Goal: Information Seeking & Learning: Check status

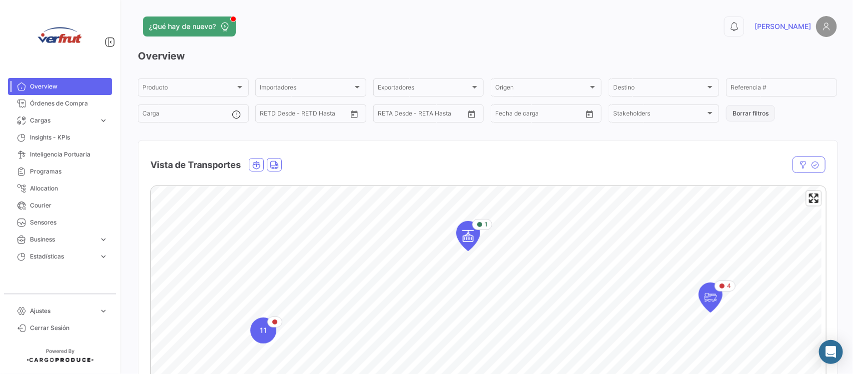
click at [743, 118] on button "Borrar filtros" at bounding box center [750, 113] width 49 height 16
click at [78, 123] on span "Cargas" at bounding box center [62, 120] width 65 height 9
click at [63, 138] on span "Cargas Marítimas" at bounding box center [51, 141] width 50 height 9
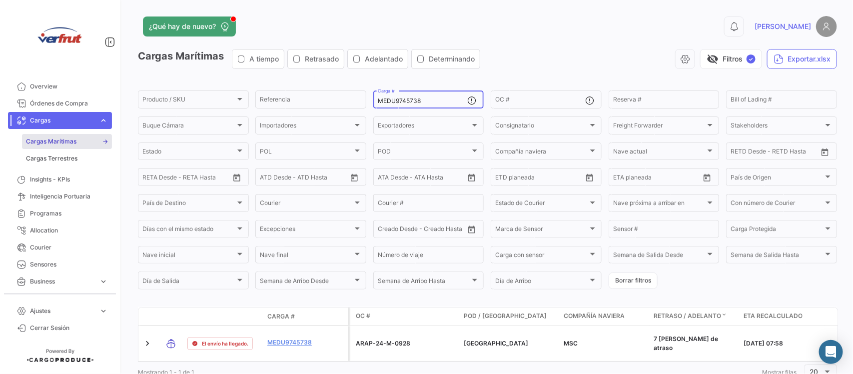
click at [431, 101] on input "MEDU9745738" at bounding box center [423, 100] width 90 height 7
click at [746, 53] on button "visibility_off Filtros ✓" at bounding box center [731, 59] width 62 height 20
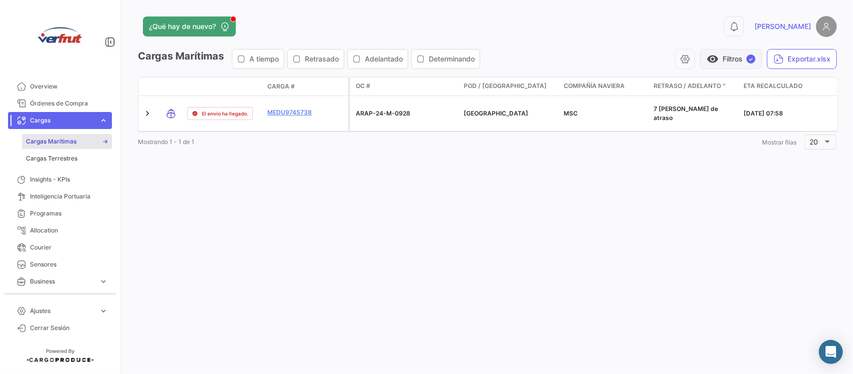
click at [735, 65] on button "visibility Filtros ✓" at bounding box center [731, 59] width 62 height 20
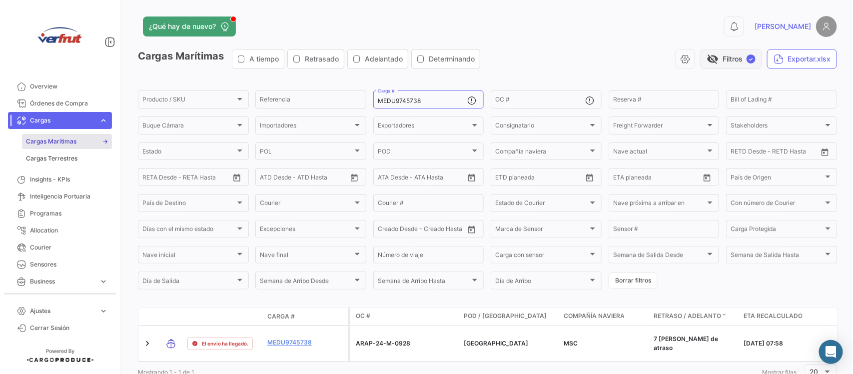
click at [735, 65] on button "visibility_off Filtros ✓" at bounding box center [731, 59] width 62 height 20
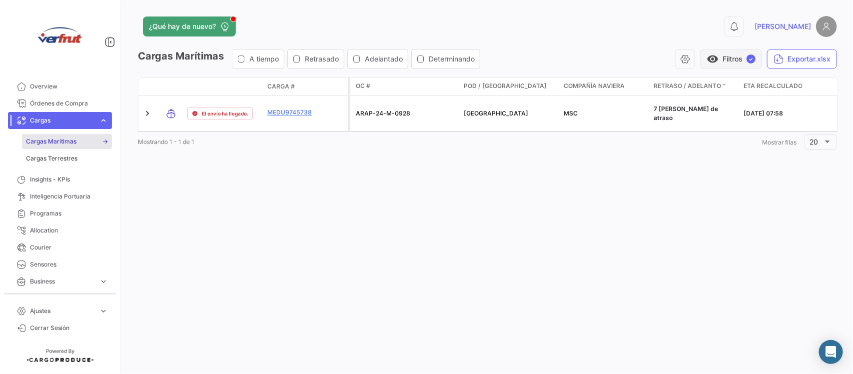
click at [735, 65] on button "visibility Filtros ✓" at bounding box center [731, 59] width 62 height 20
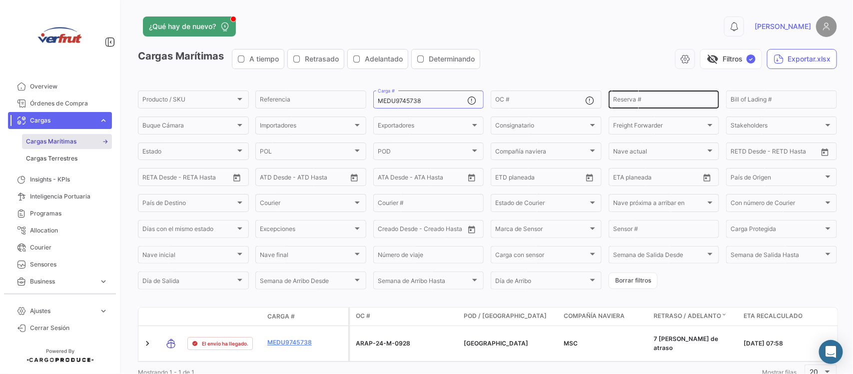
click at [673, 98] on input "Reserva #" at bounding box center [664, 100] width 102 height 7
paste input "• SCL500385900"
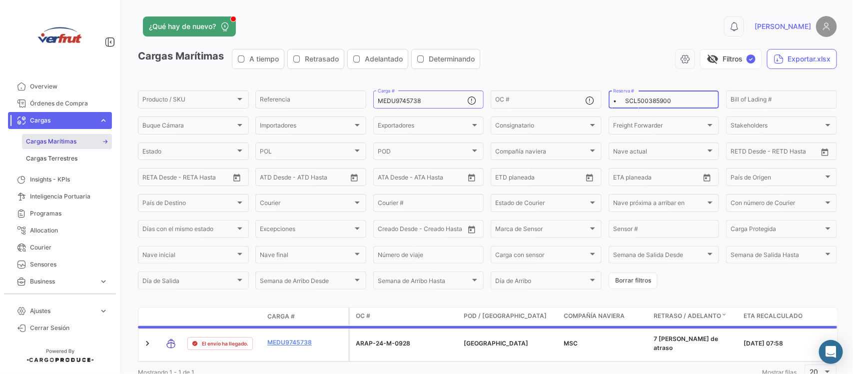
click at [622, 102] on input "• SCL500385900" at bounding box center [664, 100] width 102 height 7
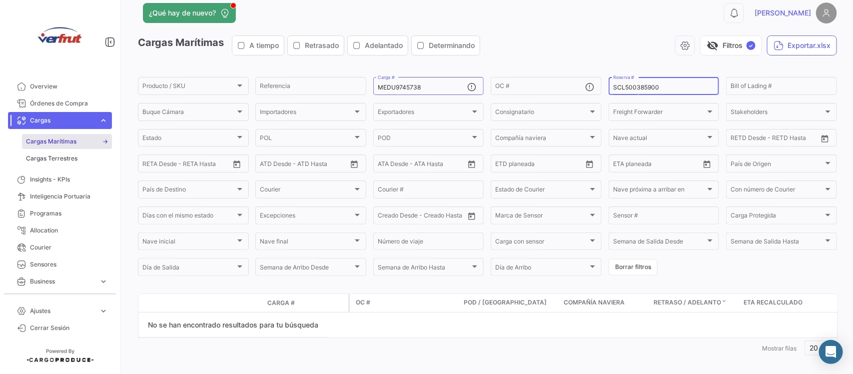
scroll to position [21, 0]
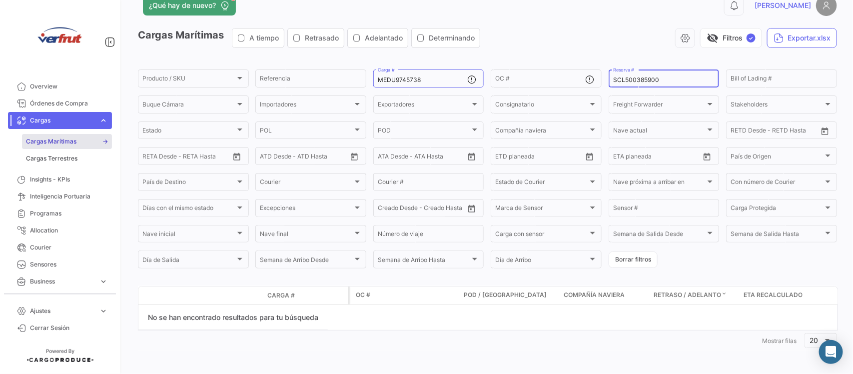
click at [675, 85] on div "SCL500385900 Reserva #" at bounding box center [664, 77] width 102 height 19
click at [675, 78] on input "SCL500385900" at bounding box center [664, 79] width 102 height 7
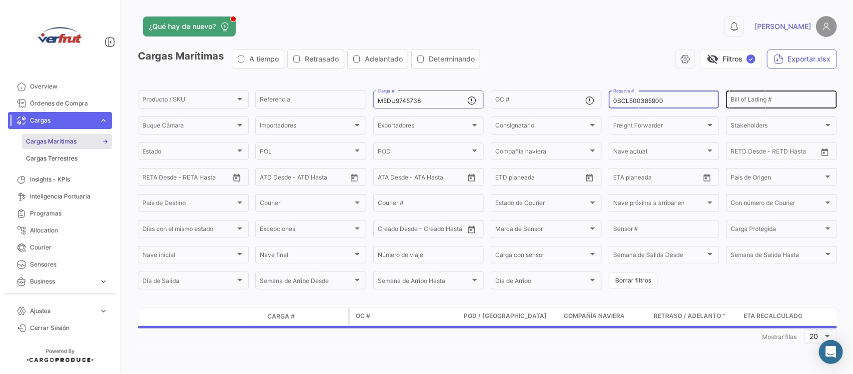
scroll to position [0, 0]
type input "SCL500385900"
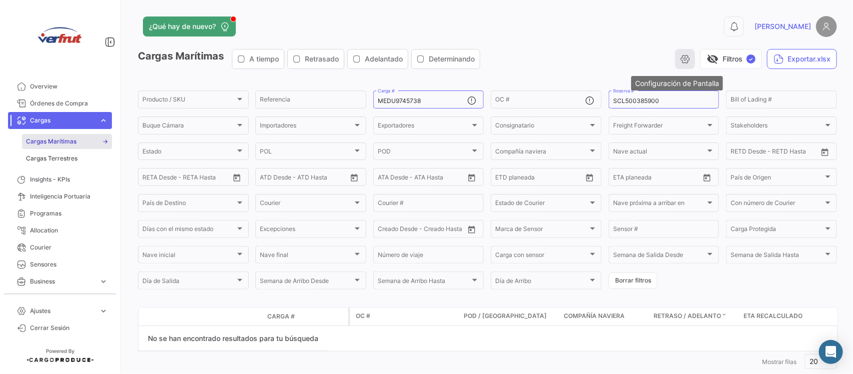
click at [683, 56] on button "button" at bounding box center [685, 59] width 20 height 20
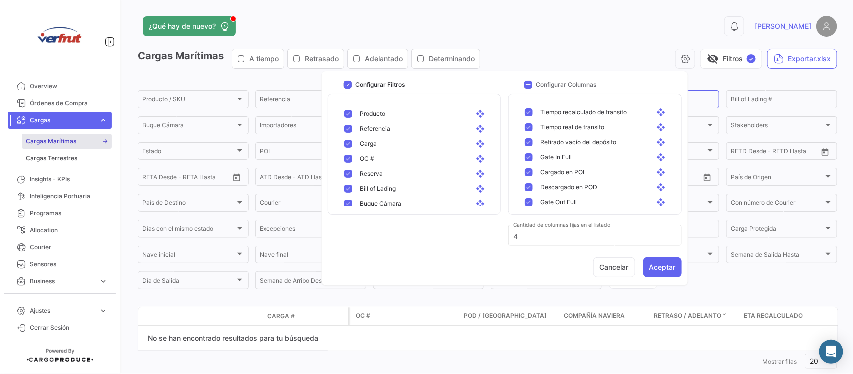
scroll to position [725, 0]
click at [616, 263] on button "Cancelar" at bounding box center [614, 267] width 42 height 20
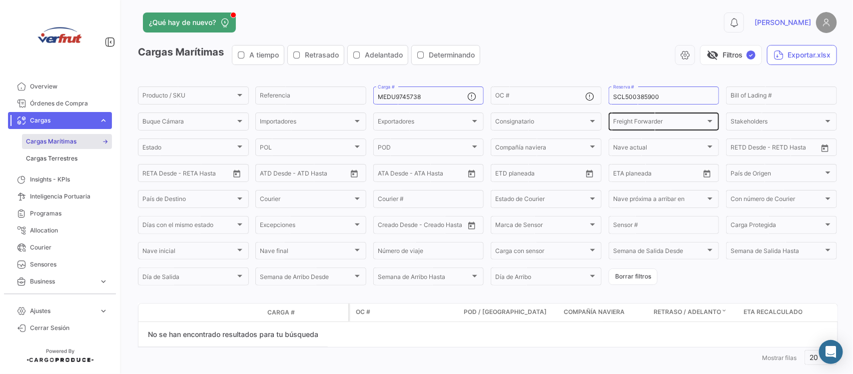
scroll to position [0, 0]
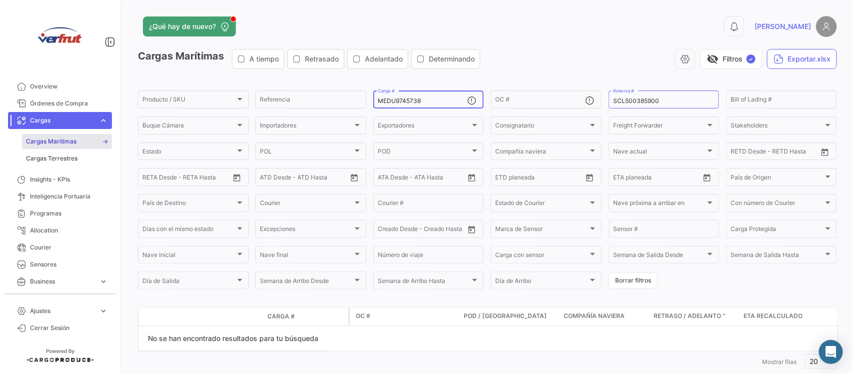
click at [428, 98] on input "MEDU9745738" at bounding box center [423, 100] width 90 height 7
type input "M"
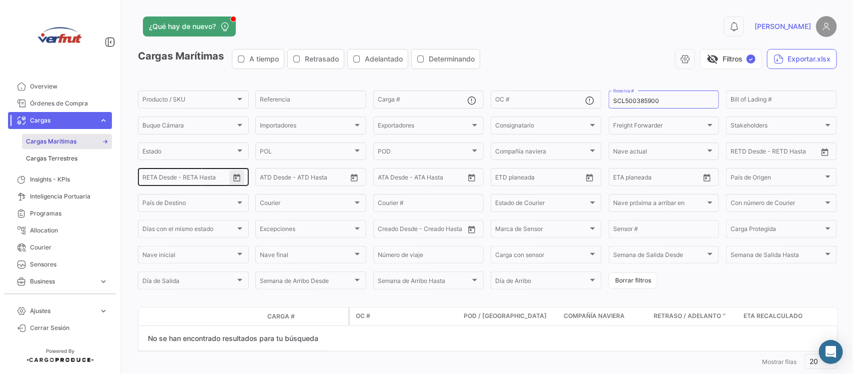
click at [230, 184] on button "Open calendar" at bounding box center [236, 177] width 15 height 15
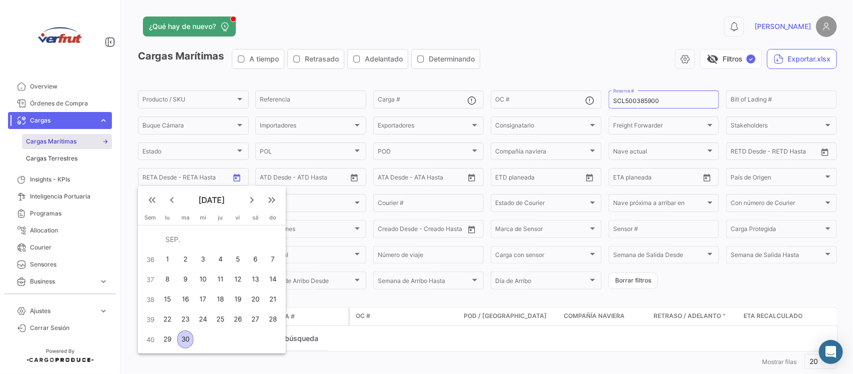
click at [540, 257] on div at bounding box center [426, 187] width 853 height 374
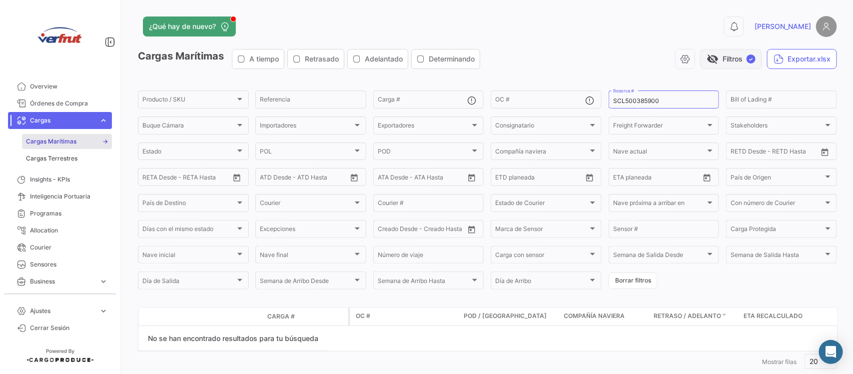
click at [710, 58] on span "visibility_off" at bounding box center [713, 59] width 12 height 12
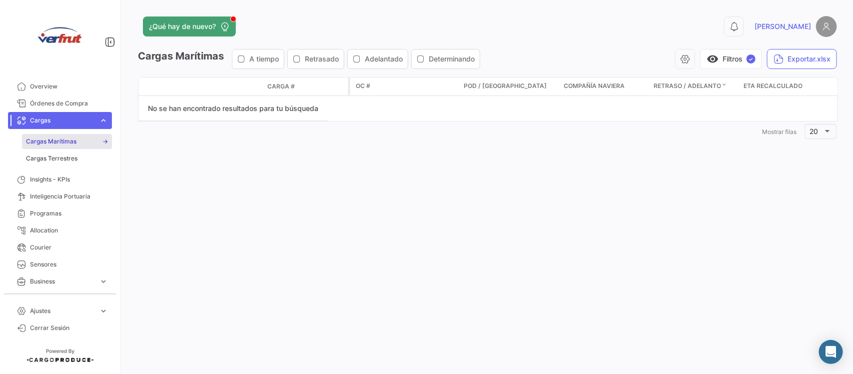
click at [715, 48] on app-header "¿Qué hay de nuevo? 0 [PERSON_NAME]" at bounding box center [487, 32] width 699 height 33
click at [718, 58] on button "visibility Filtros ✓" at bounding box center [731, 59] width 62 height 20
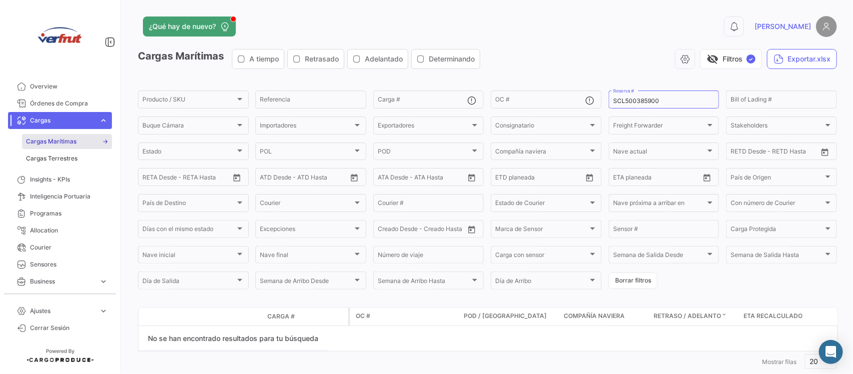
click at [718, 106] on form "Producto / SKU Producto / SKU Referencia Carga # OC # SCL500385900 Reserva # Bi…" at bounding box center [487, 190] width 699 height 202
click at [703, 103] on input "SCL500385900" at bounding box center [664, 100] width 102 height 7
click at [752, 106] on div "Bill of Lading #" at bounding box center [782, 98] width 102 height 19
click at [530, 40] on app-header "¿Qué hay de nuevo? 0 [PERSON_NAME]" at bounding box center [487, 32] width 699 height 33
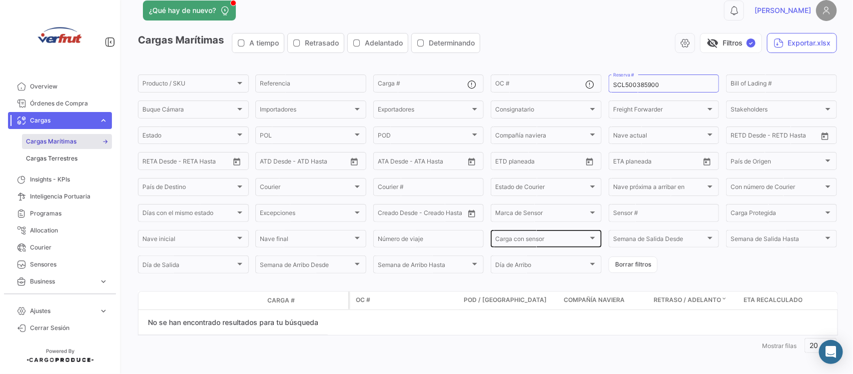
scroll to position [21, 0]
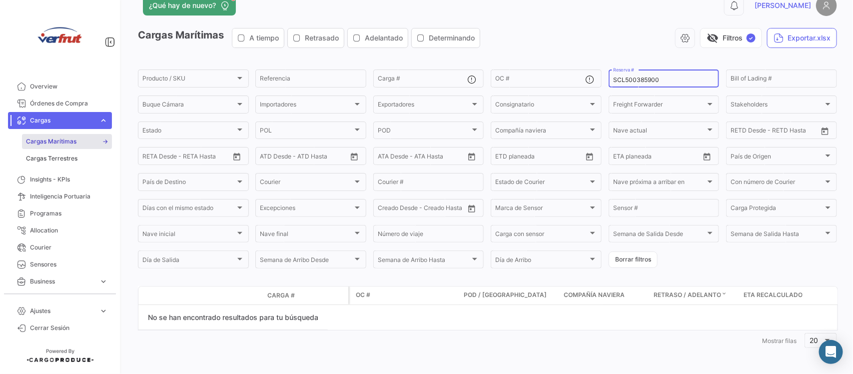
click at [620, 83] on input "SCL500385900" at bounding box center [664, 79] width 102 height 7
type input "500385900"
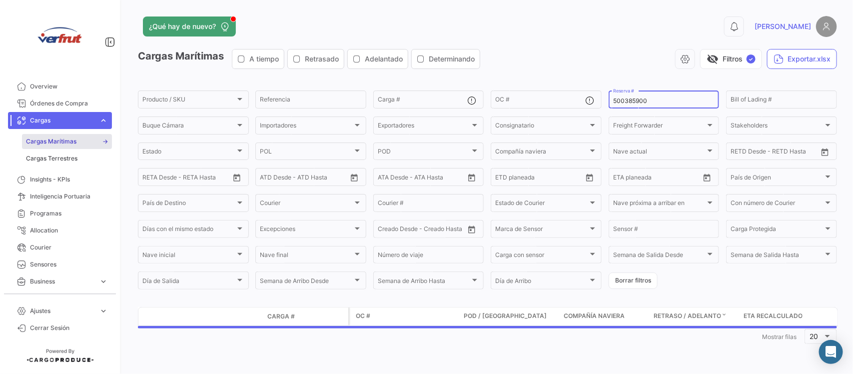
scroll to position [0, 0]
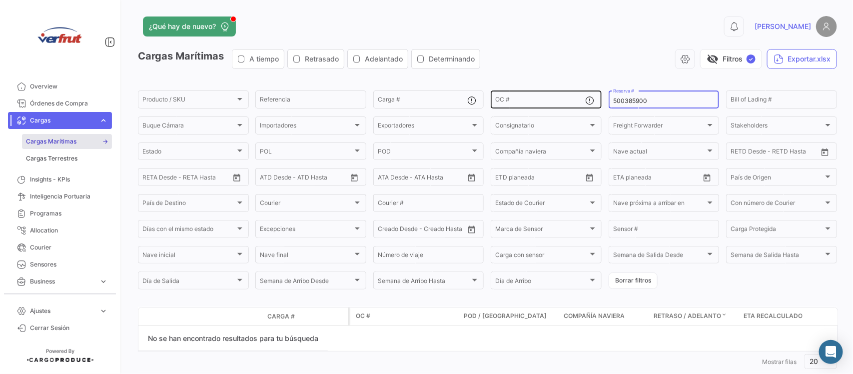
drag, startPoint x: 656, startPoint y: 101, endPoint x: 509, endPoint y: 96, distance: 147.1
click at [0, 0] on div "Producto / SKU Producto / SKU Referencia Carga # OC # 500385900 Reserva # Bill …" at bounding box center [0, 0] width 0 height 0
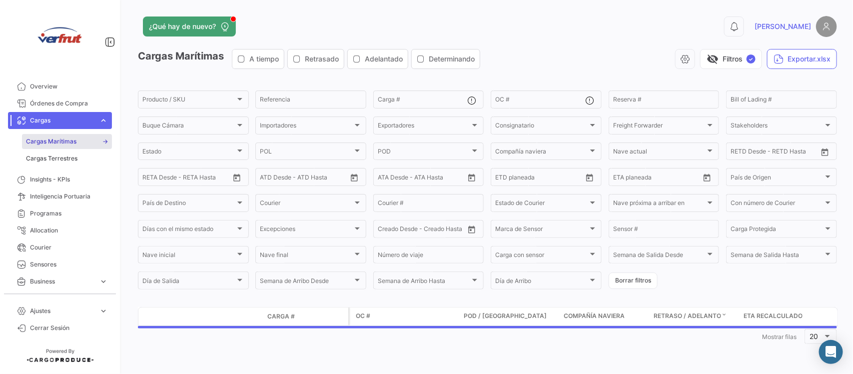
click at [602, 63] on div "visibility_off Filtros ✓ Exportar.xlsx" at bounding box center [662, 59] width 349 height 20
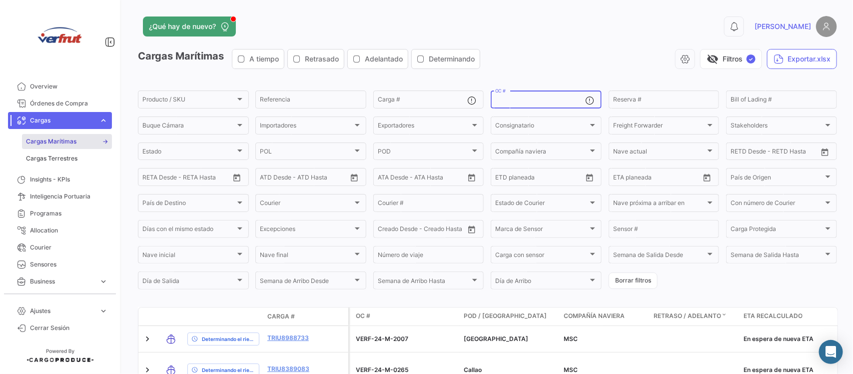
click at [498, 102] on input "OC #" at bounding box center [540, 100] width 90 height 7
paste input "• VERF-24-M-2936"
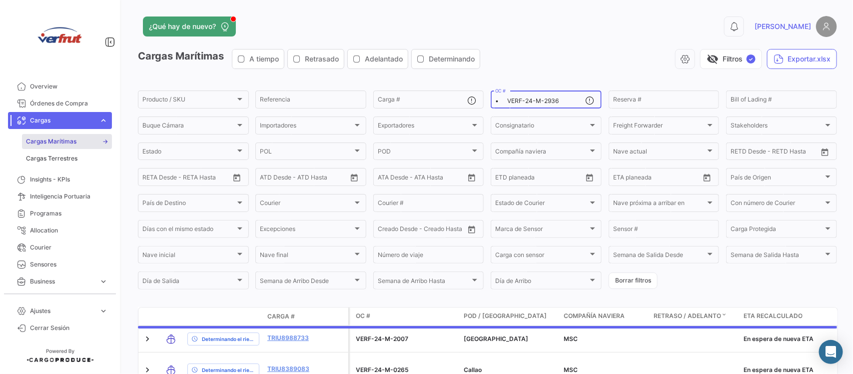
drag, startPoint x: 505, startPoint y: 103, endPoint x: 518, endPoint y: 109, distance: 14.1
click at [505, 103] on input "• VERF-24-M-2936" at bounding box center [540, 100] width 90 height 7
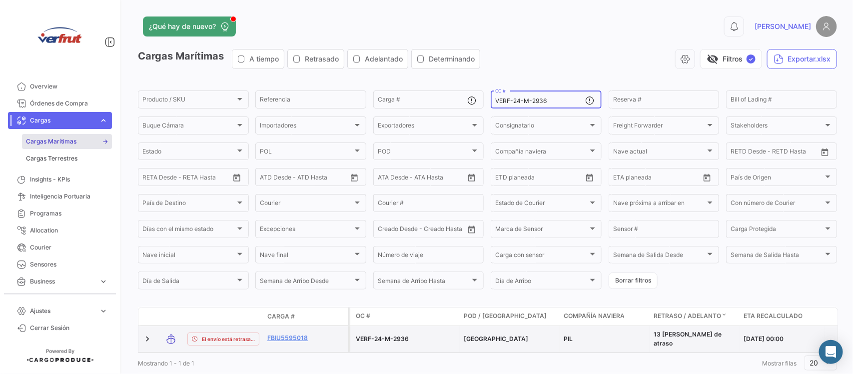
scroll to position [32, 0]
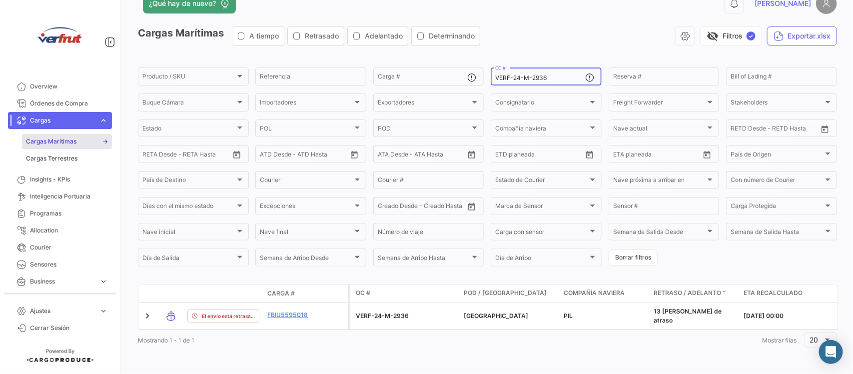
type input "VERF-24-M-2936"
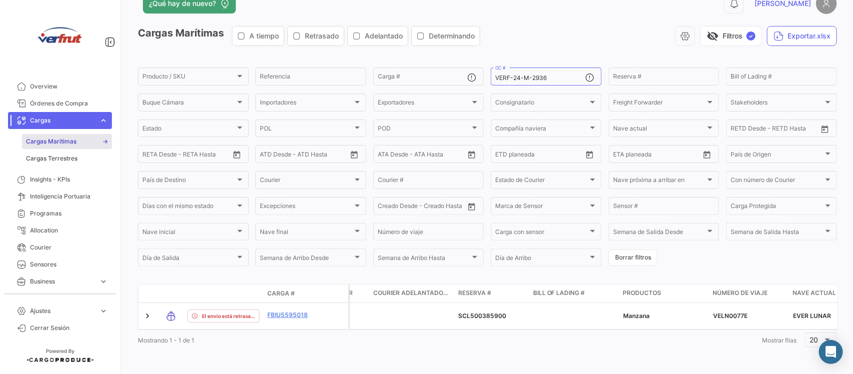
scroll to position [0, 1770]
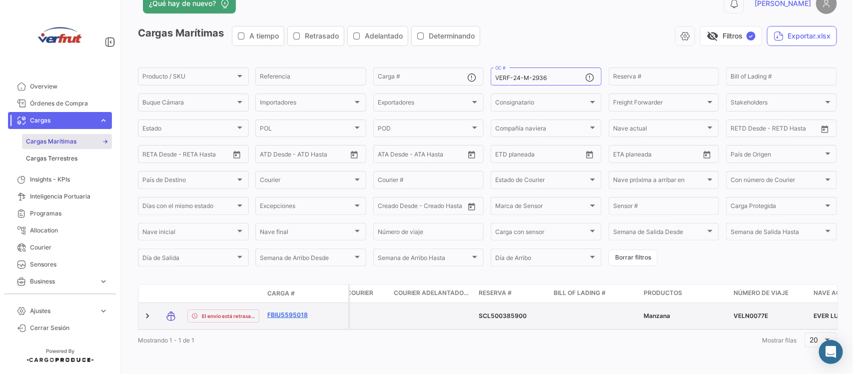
click at [302, 310] on link "FBIU5595018" at bounding box center [293, 314] width 52 height 9
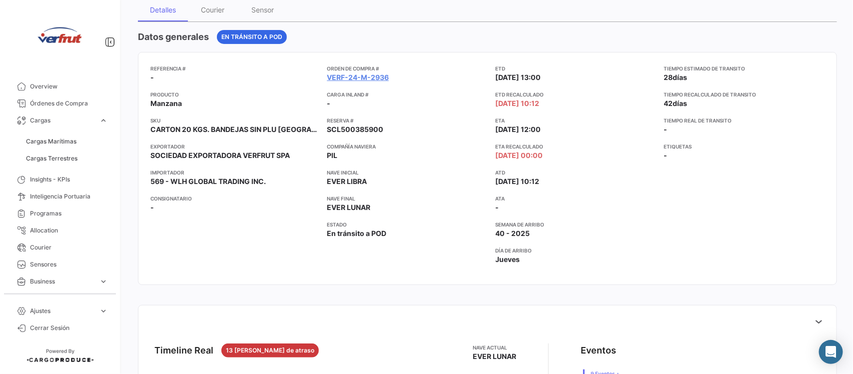
scroll to position [58, 0]
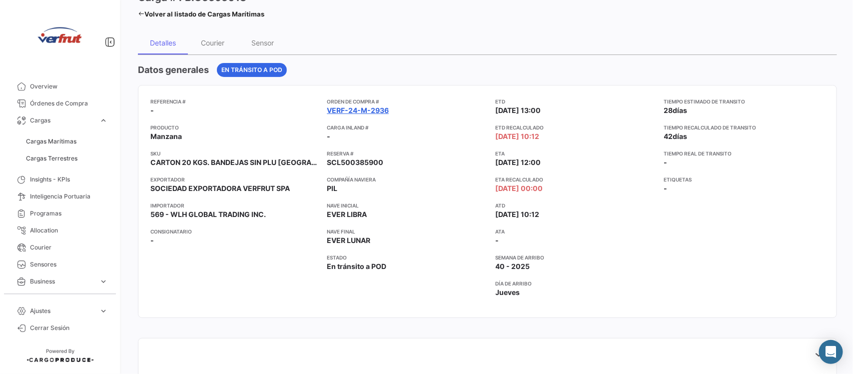
drag, startPoint x: 396, startPoint y: 113, endPoint x: 321, endPoint y: 109, distance: 75.6
click at [327, 109] on app-card-info-value "VERF-24-M-2936" at bounding box center [407, 110] width 160 height 10
copy link "VERF-24-M-2936"
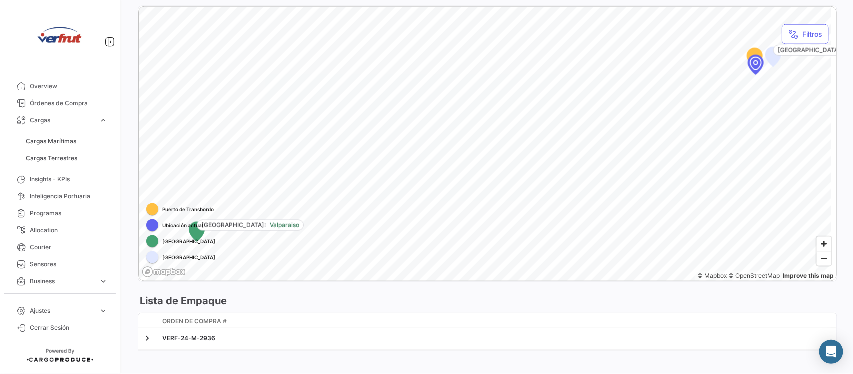
scroll to position [558, 0]
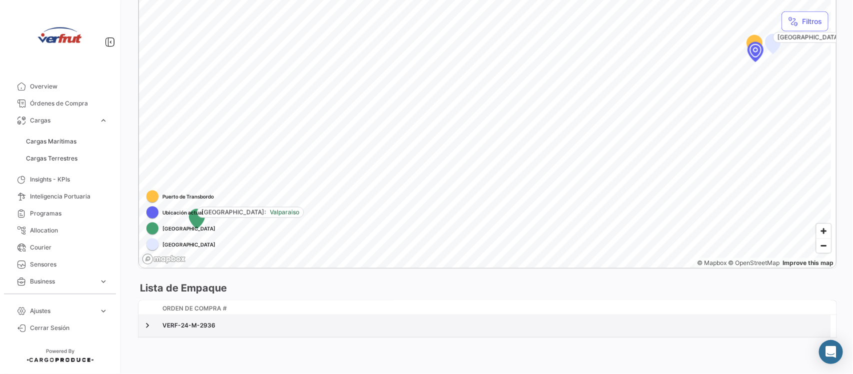
click at [246, 325] on div "VERF-24-M-2936" at bounding box center [494, 325] width 664 height 9
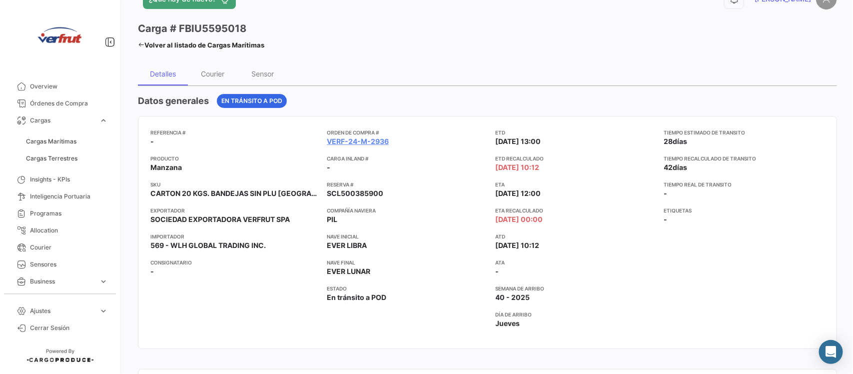
scroll to position [0, 0]
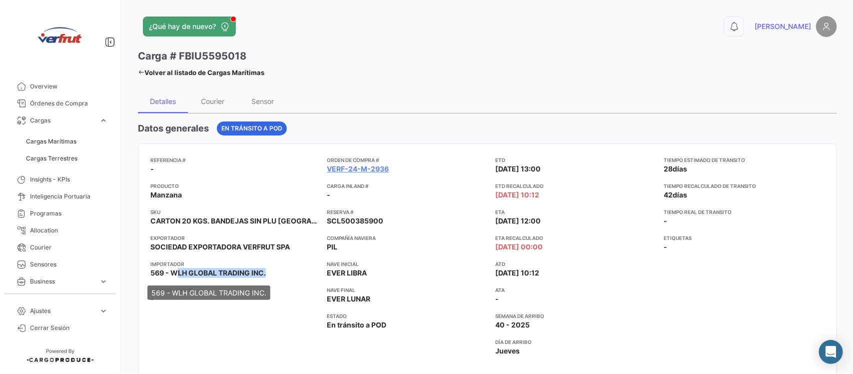
drag, startPoint x: 171, startPoint y: 275, endPoint x: 265, endPoint y: 275, distance: 94.5
click at [265, 275] on span "569 - WLH GLOBAL TRADING INC." at bounding box center [207, 273] width 115 height 10
copy span "WLH GLOBAL TRADING INC"
drag, startPoint x: 320, startPoint y: 273, endPoint x: 357, endPoint y: 277, distance: 37.7
click at [357, 277] on div "Referencia # - Producto Manzana SKU CARTON 20 KGS. BANDEJAS SIN PLU TAIWAN Expo…" at bounding box center [487, 260] width 674 height 208
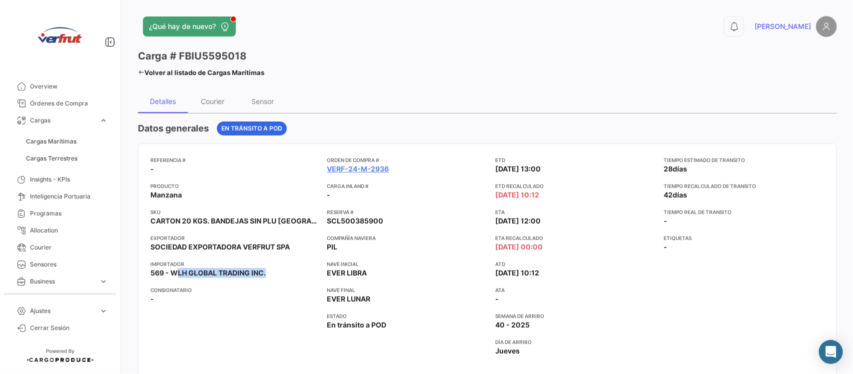
copy span "EVER LIBRA"
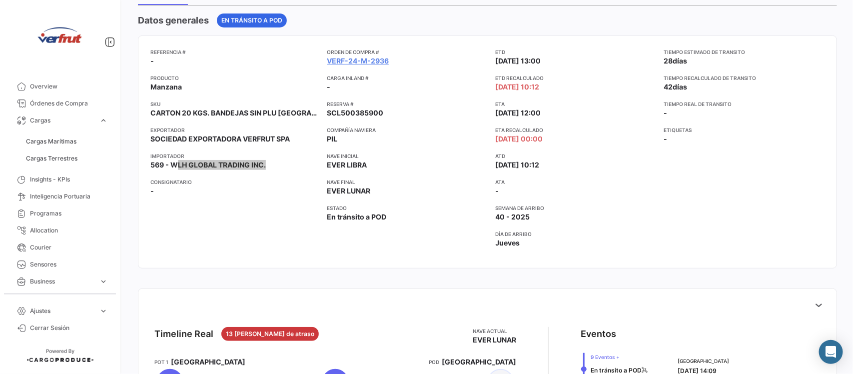
scroll to position [250, 0]
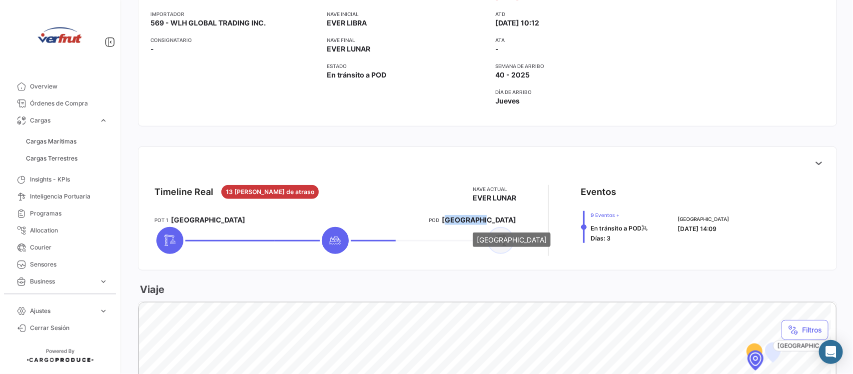
drag, startPoint x: 476, startPoint y: 220, endPoint x: 510, endPoint y: 220, distance: 34.0
click at [510, 220] on span "[GEOGRAPHIC_DATA]" at bounding box center [479, 220] width 74 height 10
copy span "[GEOGRAPHIC_DATA]"
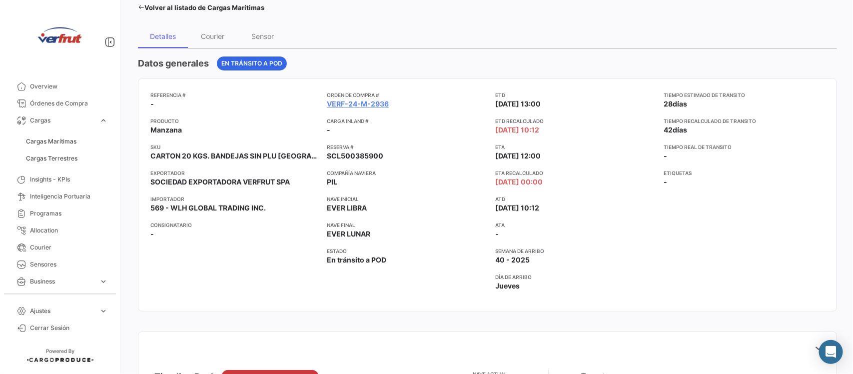
scroll to position [62, 0]
